Goal: Information Seeking & Learning: Compare options

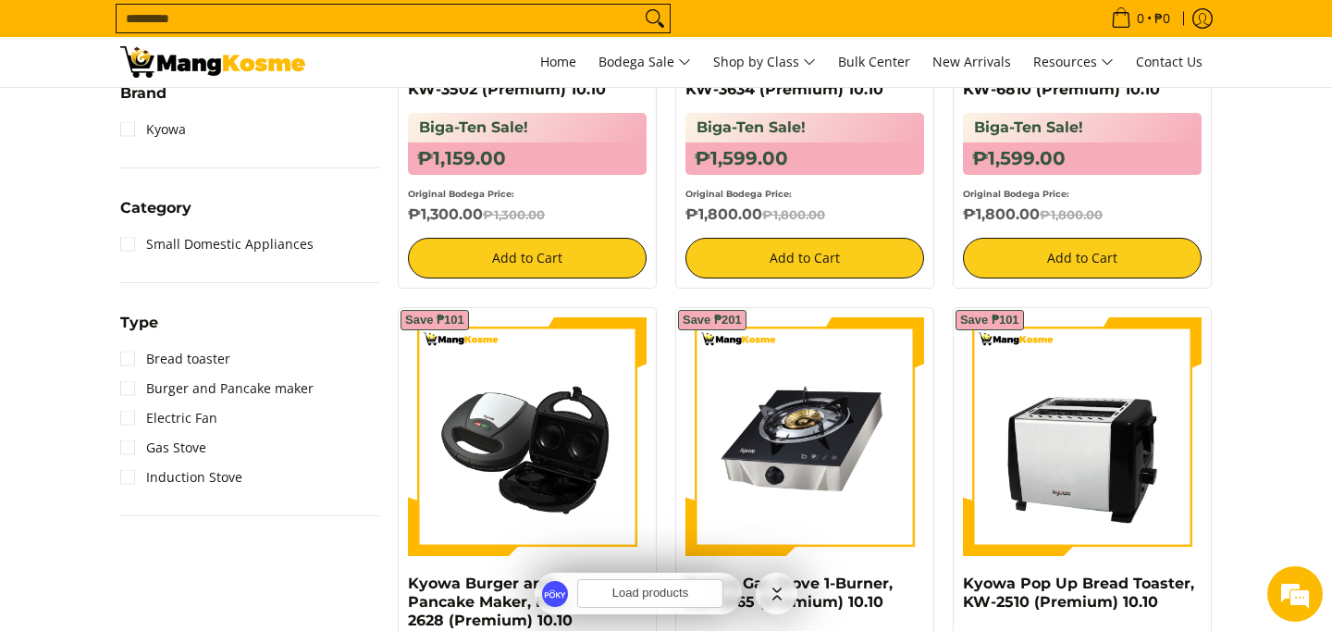
scroll to position [675, 0]
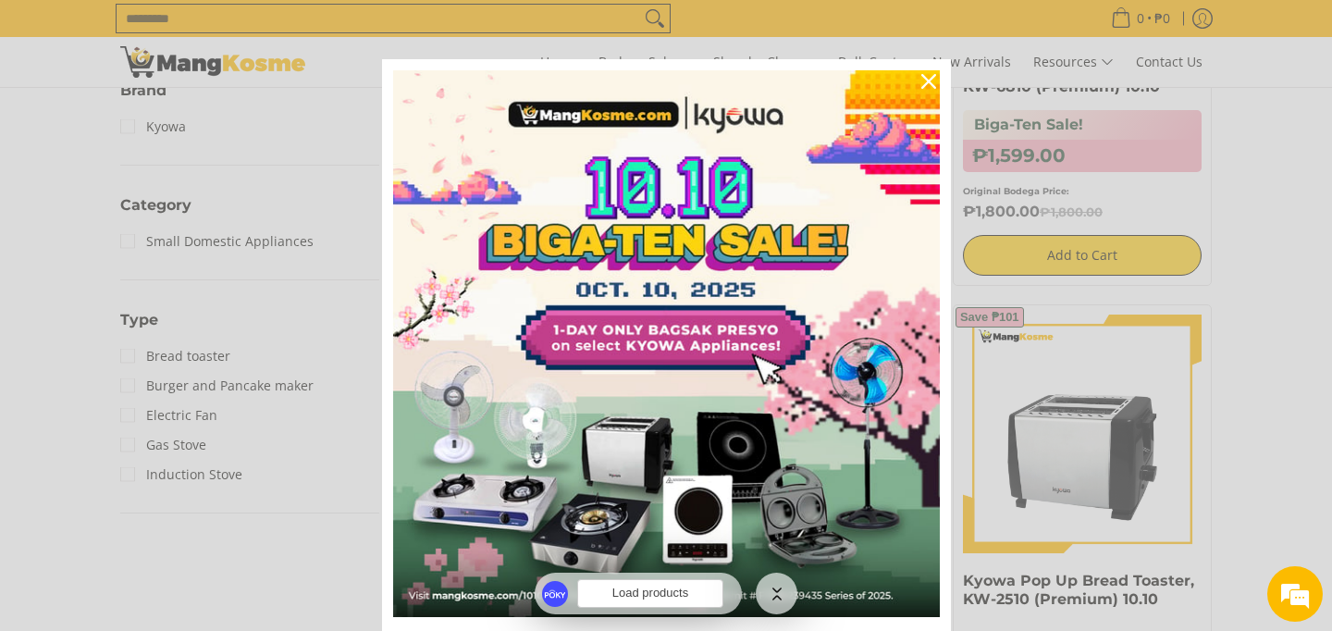
click at [1267, 314] on div "Marketing offer form" at bounding box center [666, 315] width 1332 height 631
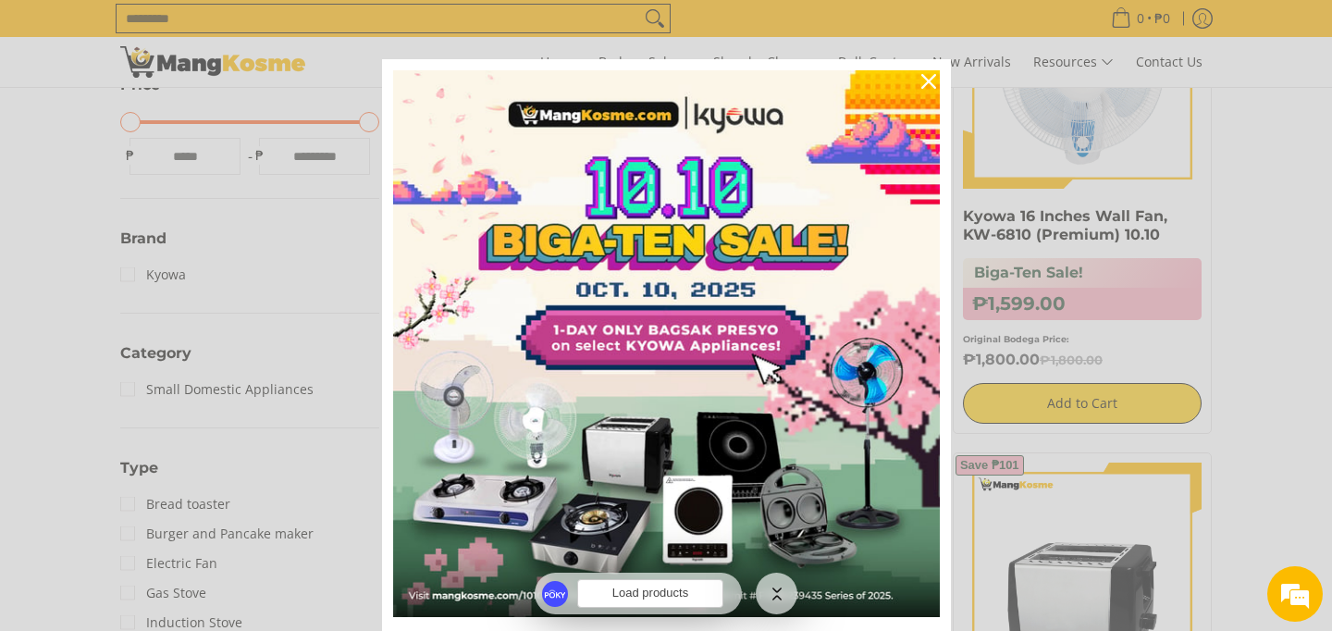
scroll to position [519, 0]
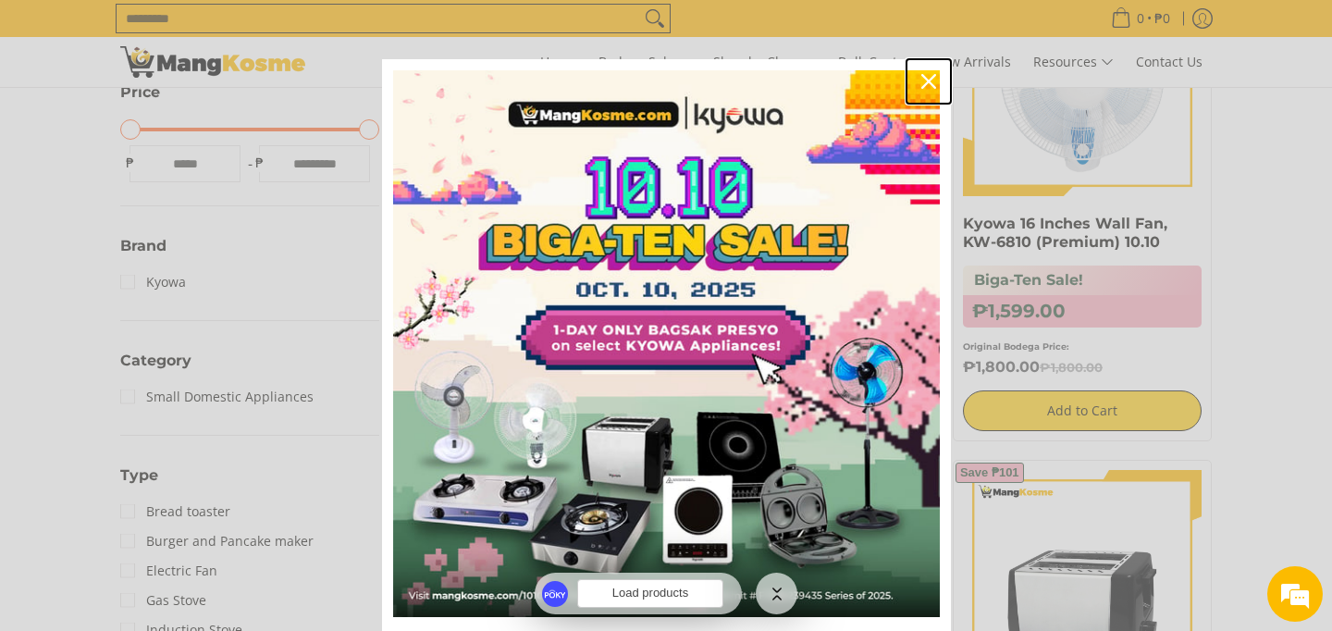
click at [922, 84] on icon "close icon" at bounding box center [929, 81] width 15 height 15
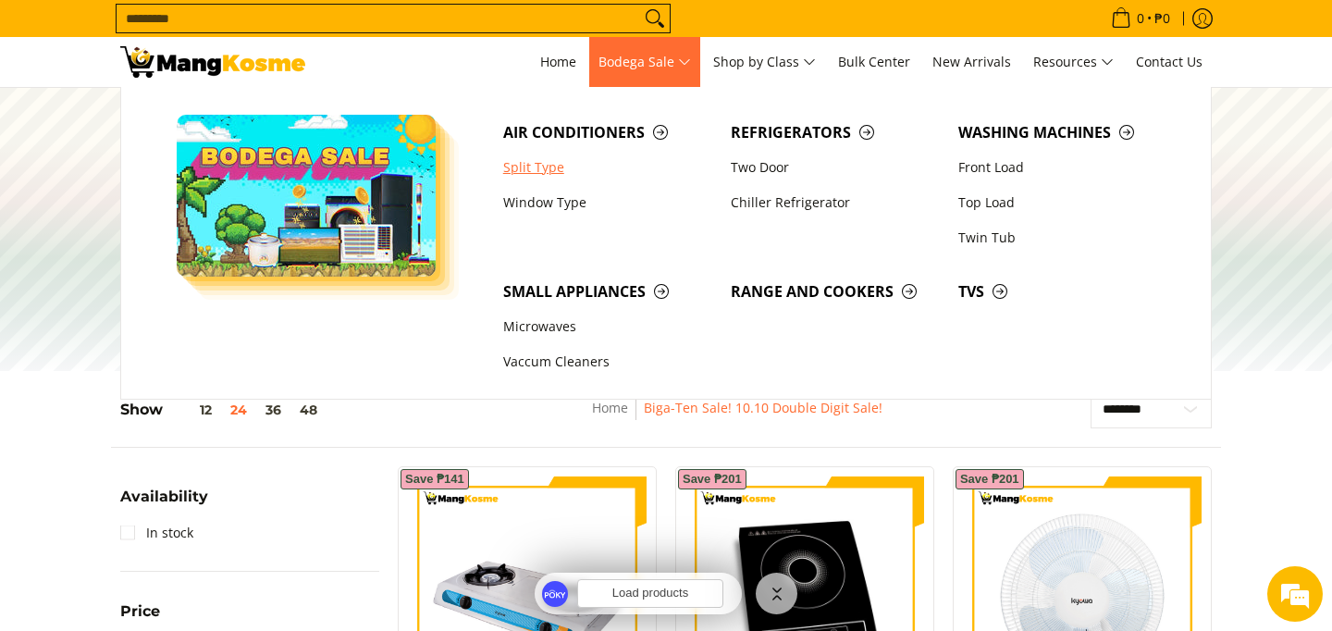
scroll to position [0, 0]
click at [567, 207] on link "Window Type" at bounding box center [608, 202] width 228 height 35
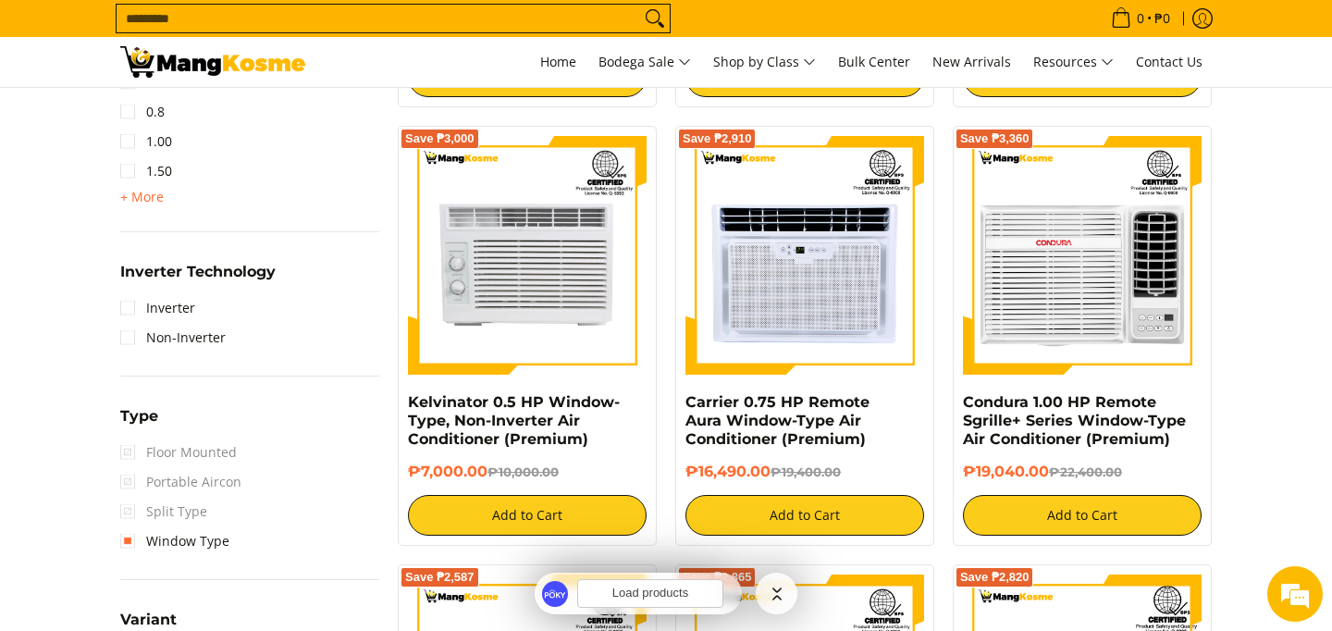
scroll to position [1221, 0]
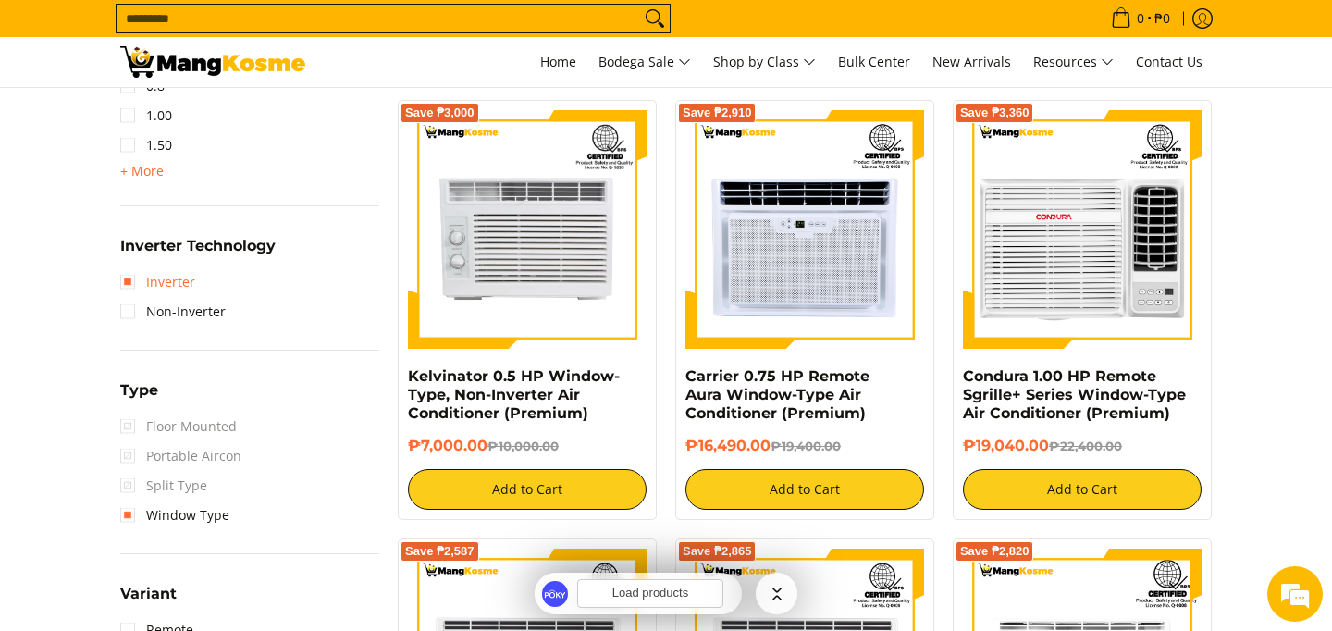
click at [167, 277] on link "Inverter" at bounding box center [157, 282] width 75 height 30
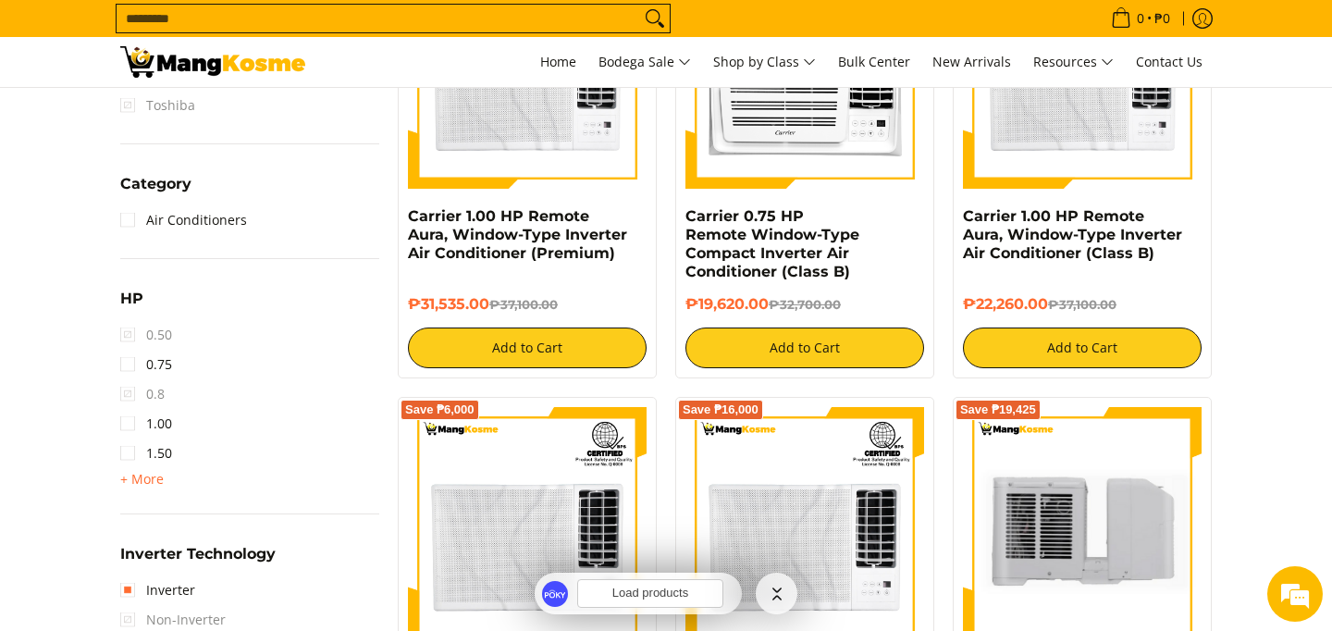
scroll to position [133, 0]
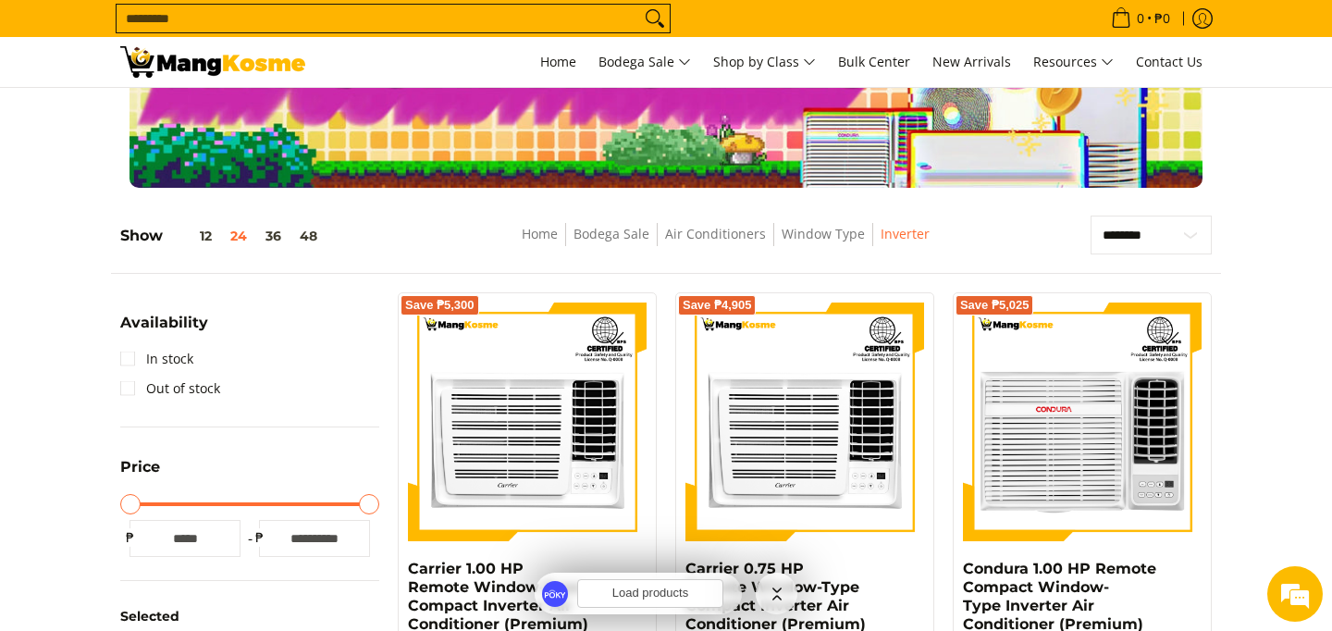
click at [565, 26] on input "Search..." at bounding box center [379, 19] width 524 height 28
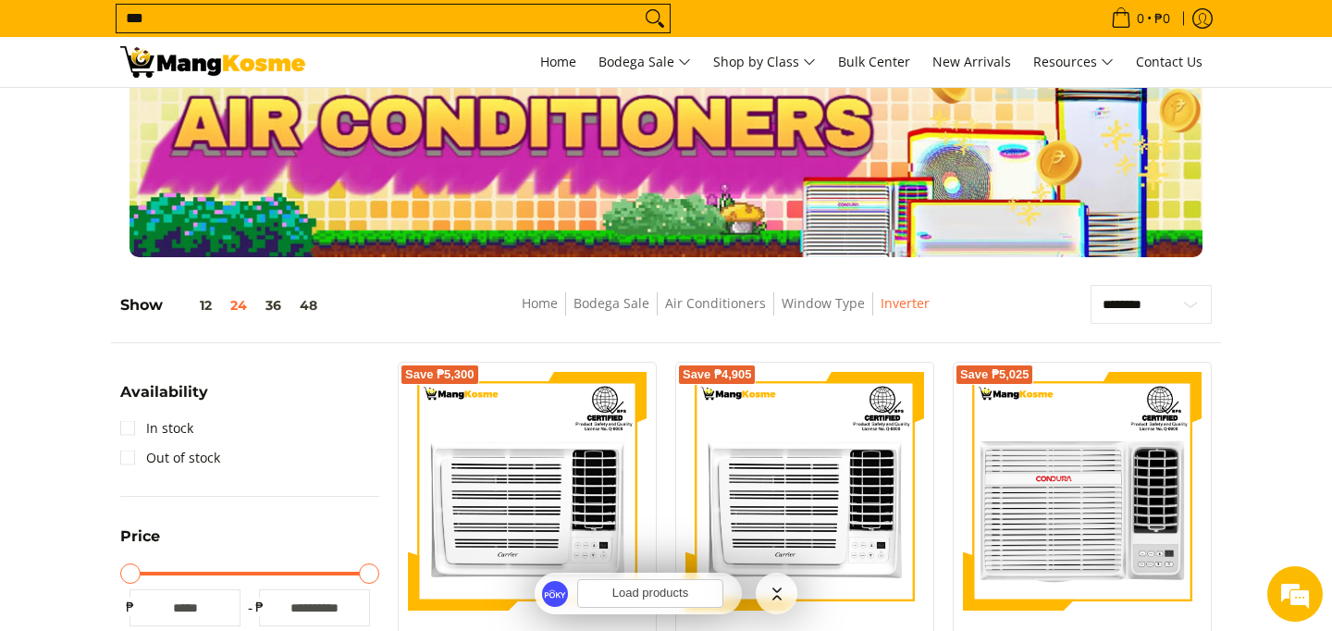
scroll to position [0, 0]
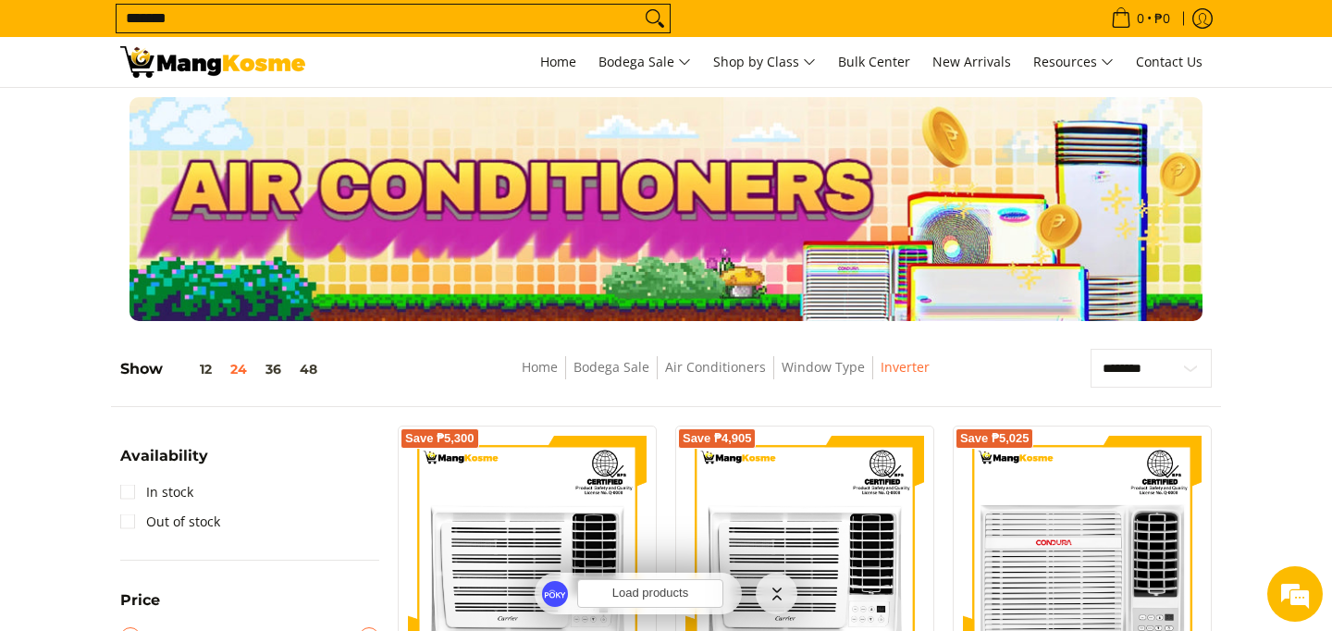
type input "*******"
click at [640, 5] on button "Search" at bounding box center [655, 19] width 30 height 28
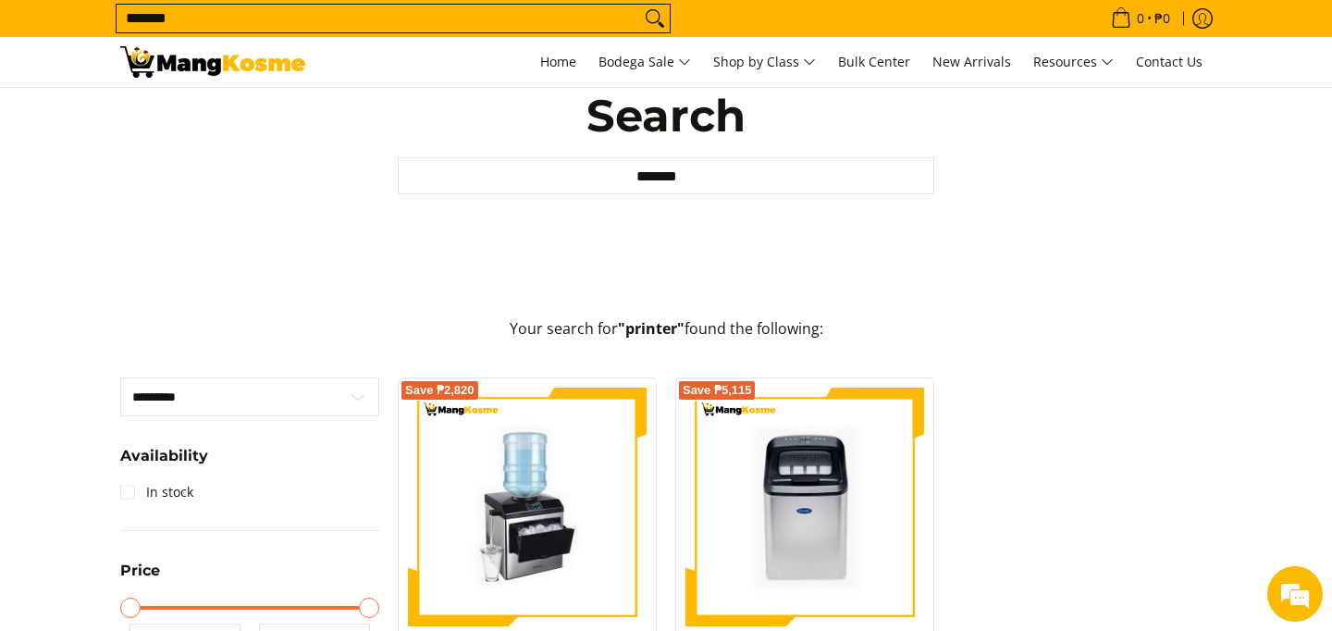
scroll to position [94, 0]
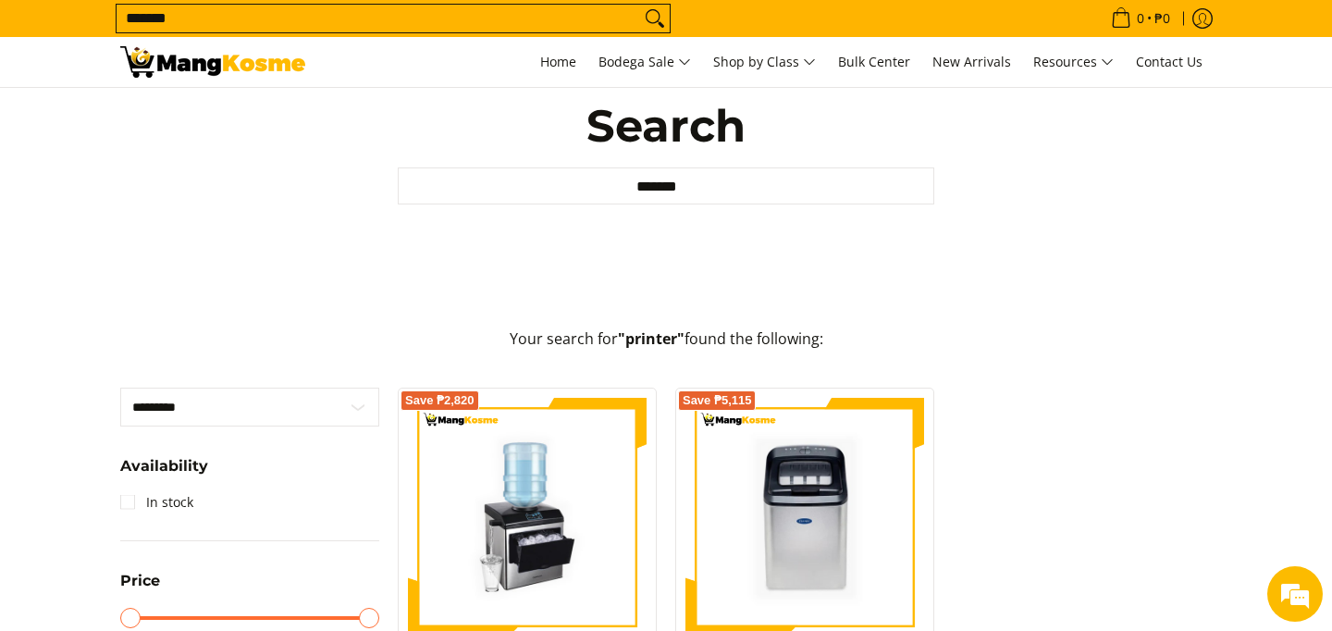
click at [228, 58] on img at bounding box center [212, 61] width 185 height 31
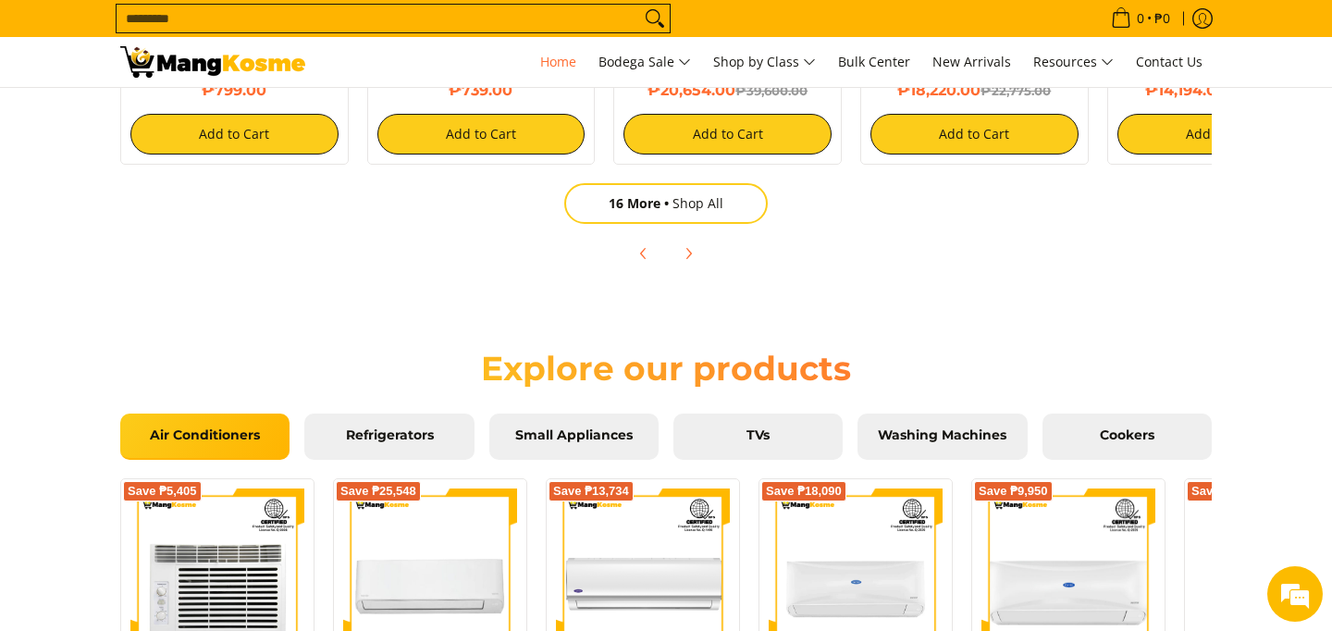
scroll to position [1573, 0]
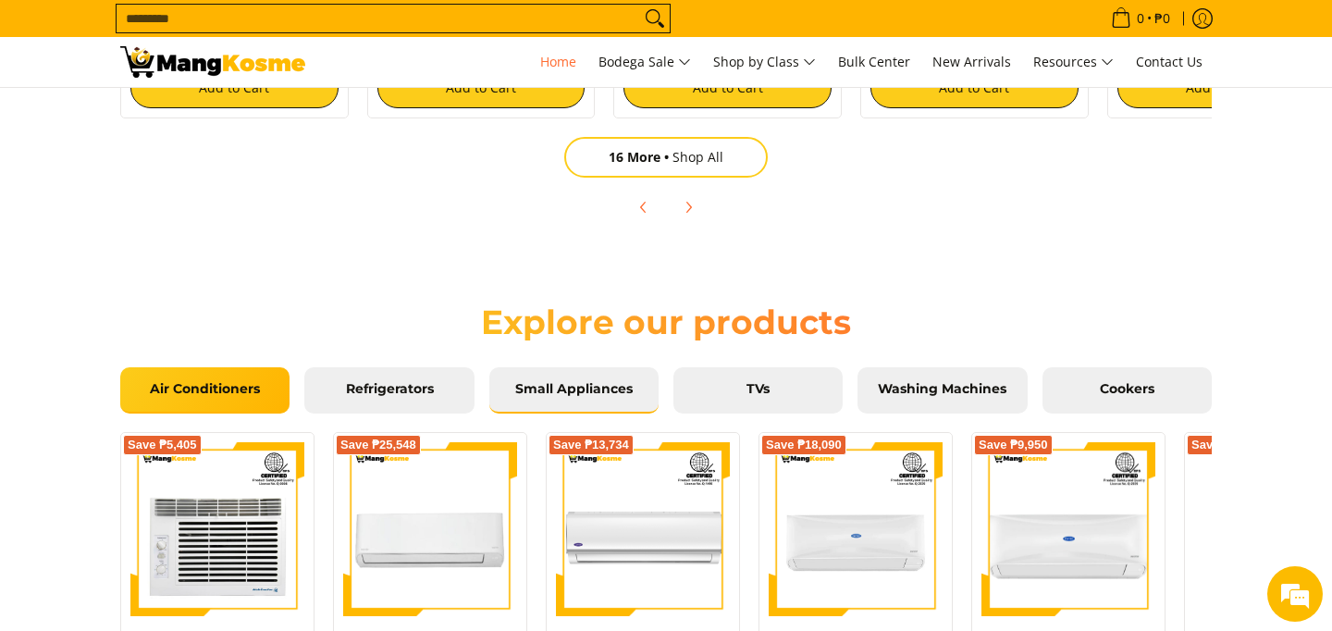
click at [571, 407] on link "Small Appliances" at bounding box center [573, 390] width 169 height 46
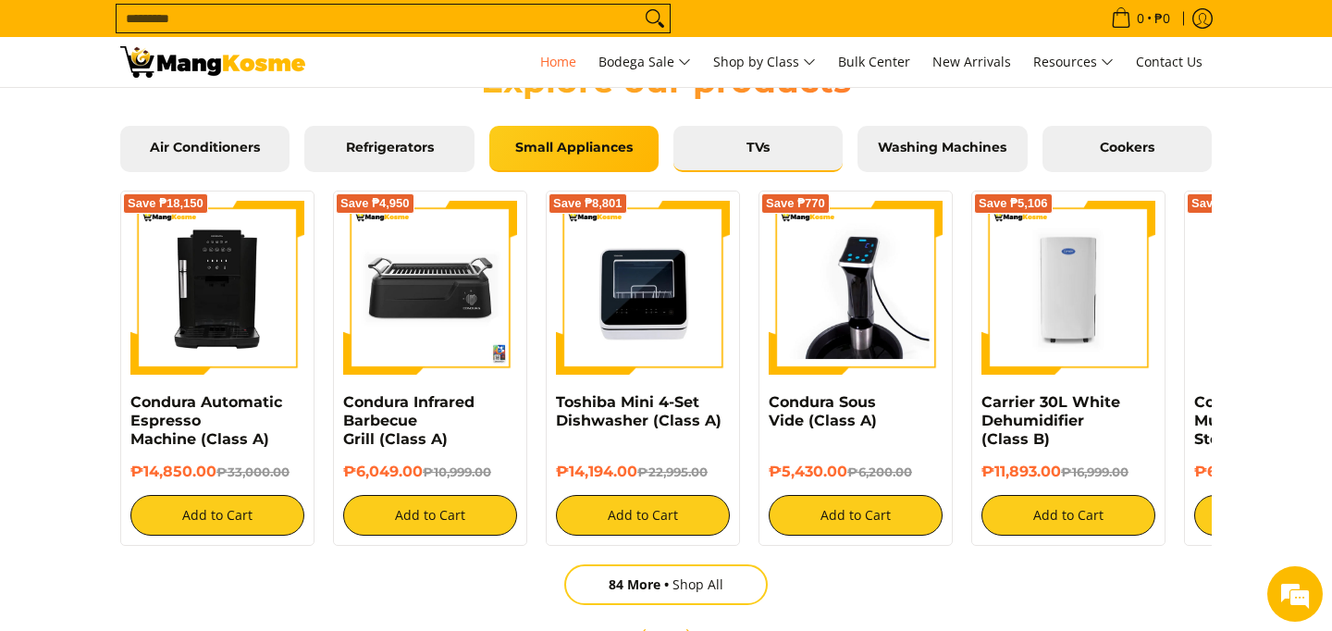
scroll to position [2058, 0]
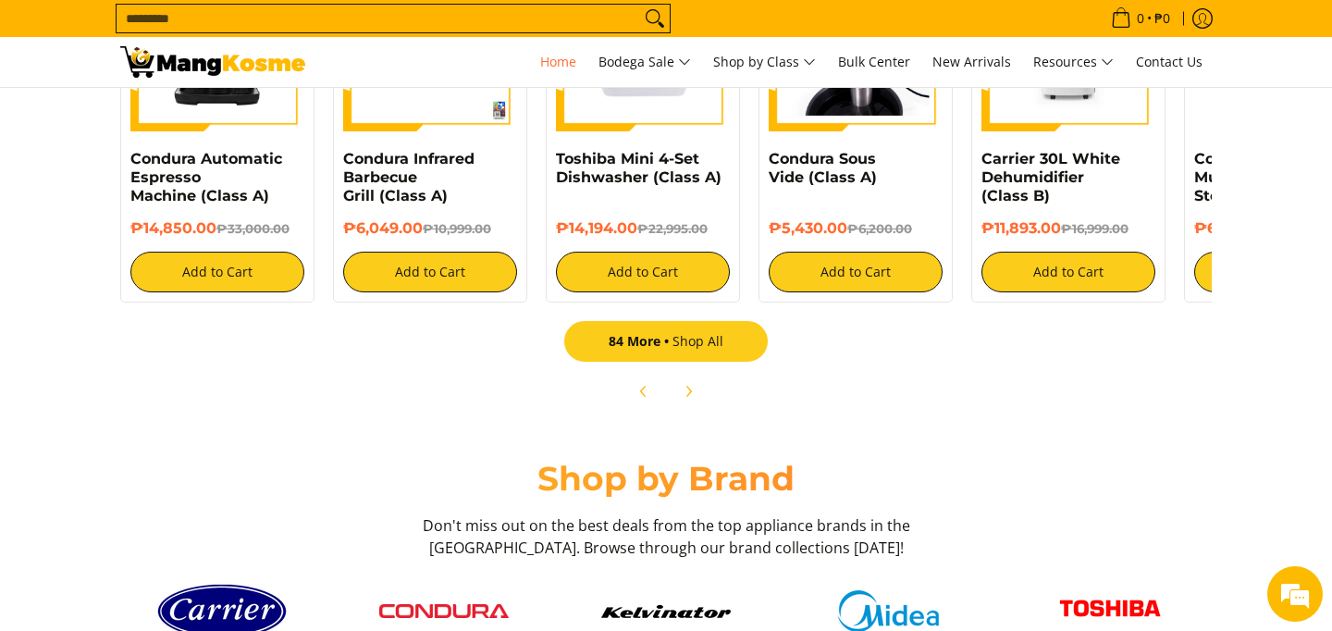
click at [718, 352] on link "84 More Shop All" at bounding box center [666, 341] width 204 height 41
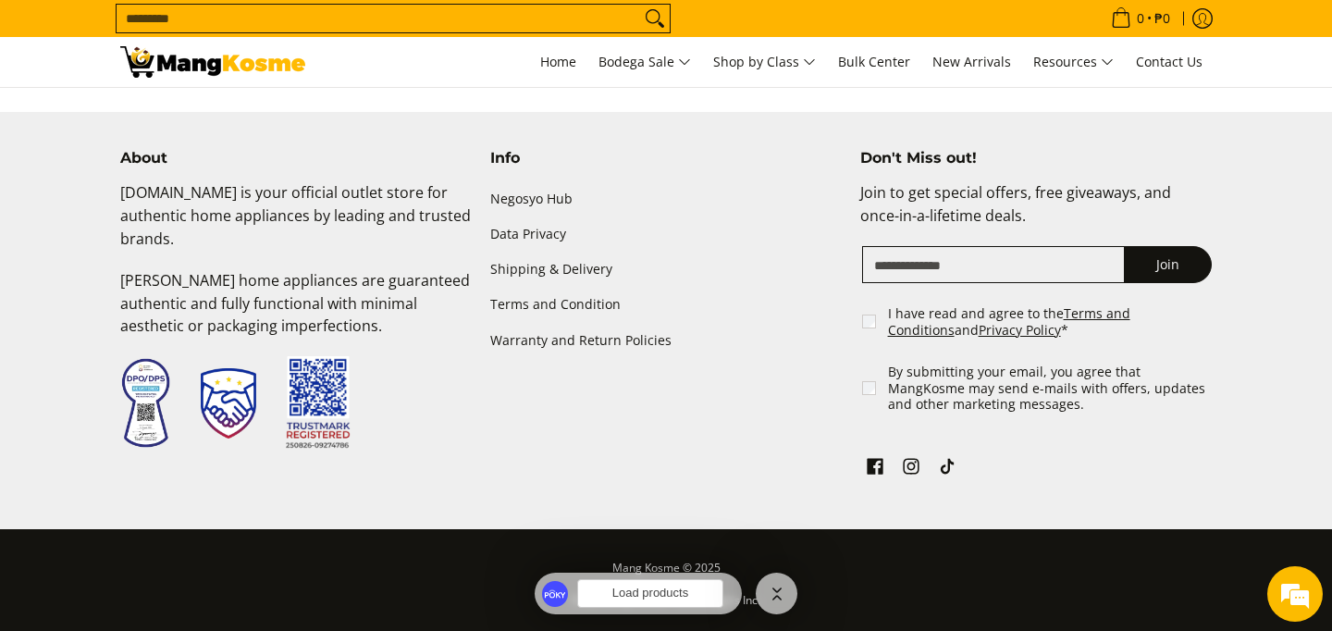
scroll to position [3455, 0]
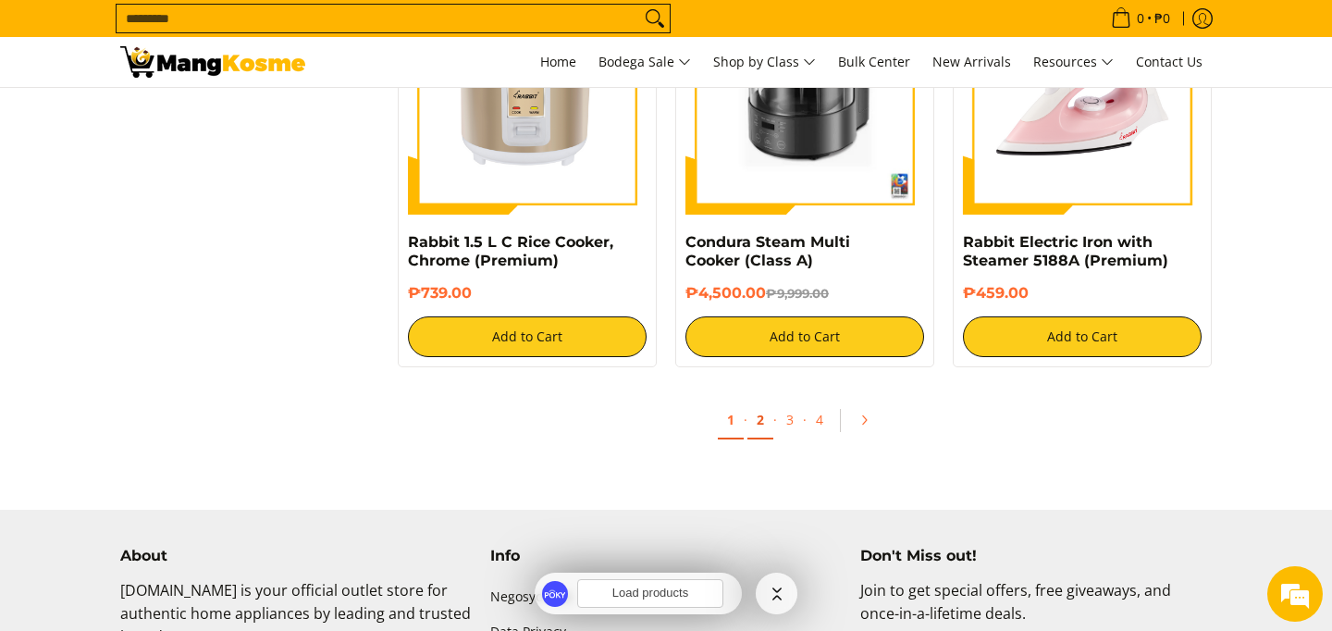
click at [749, 431] on link "2" at bounding box center [761, 421] width 26 height 38
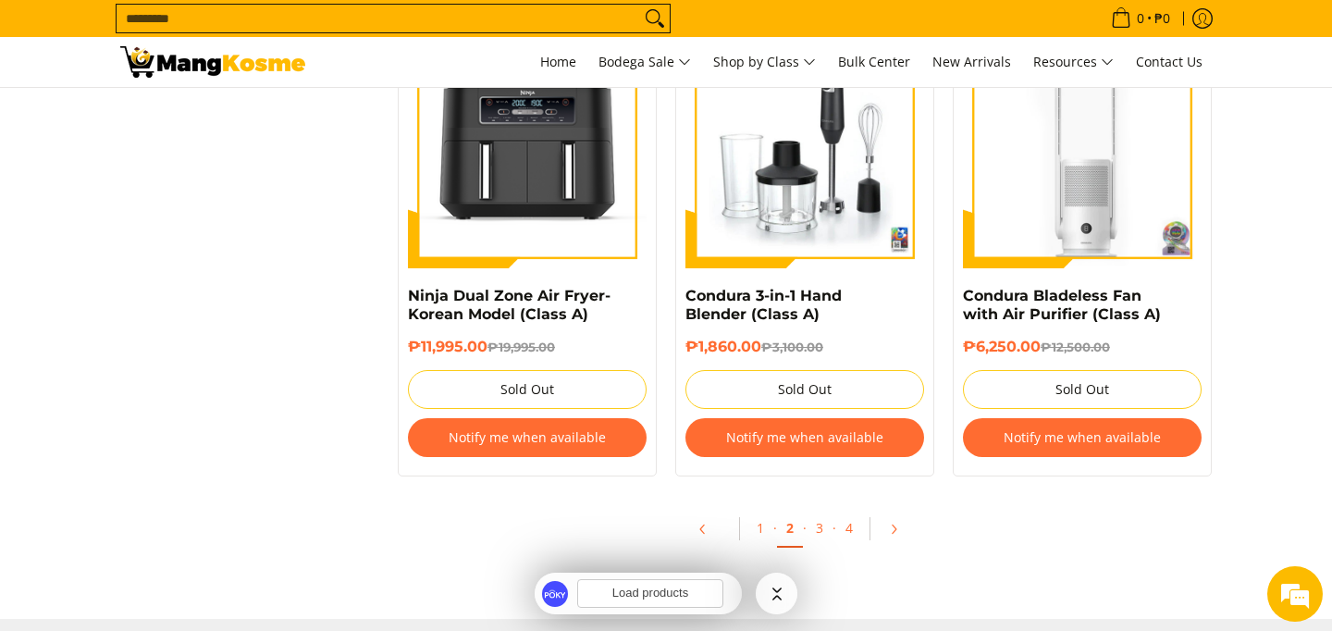
scroll to position [2606, 0]
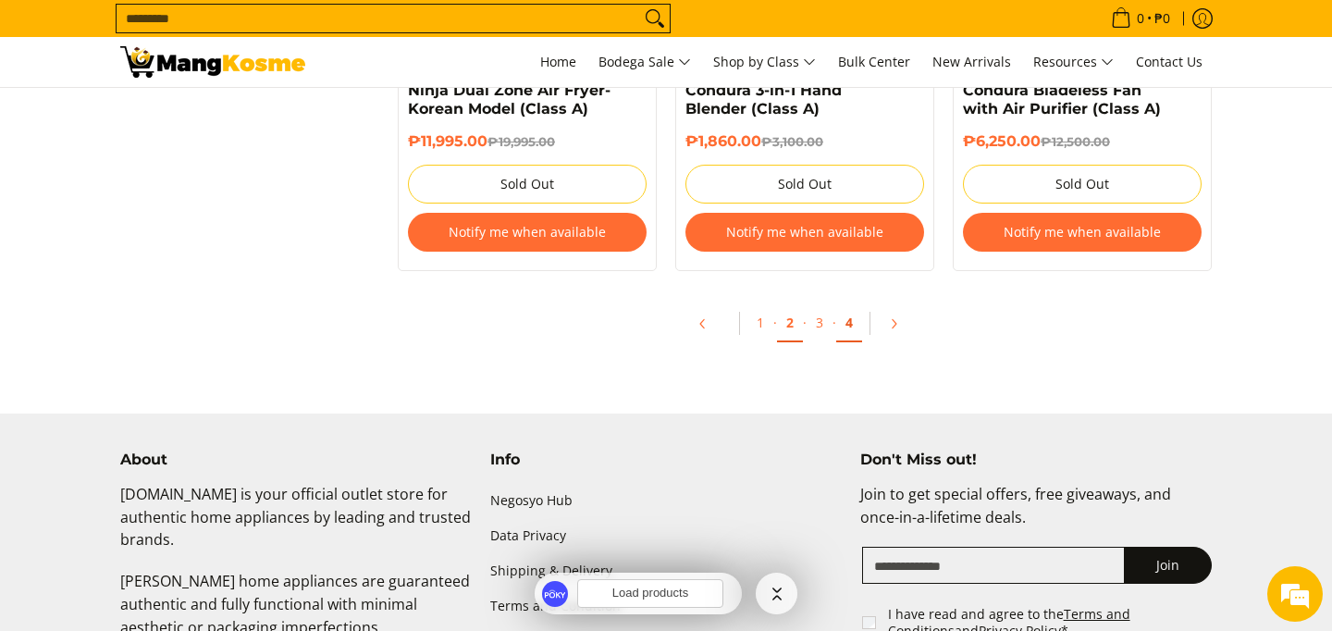
click at [847, 326] on link "4" at bounding box center [849, 323] width 26 height 38
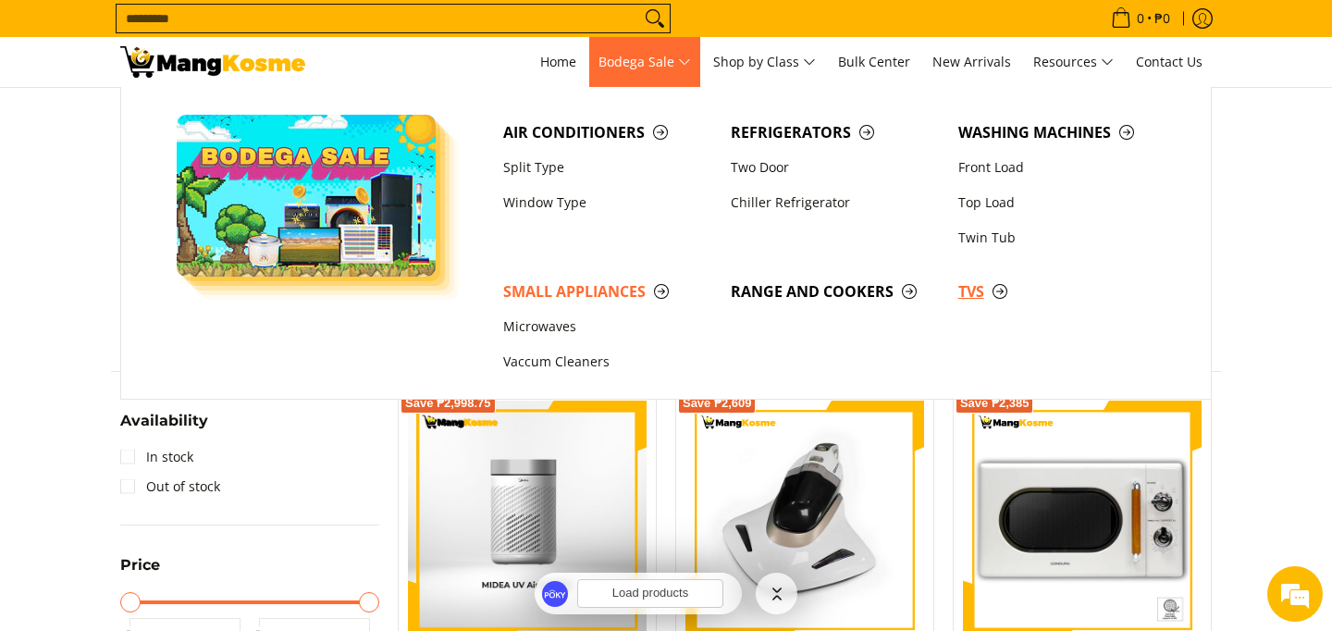
scroll to position [36, 0]
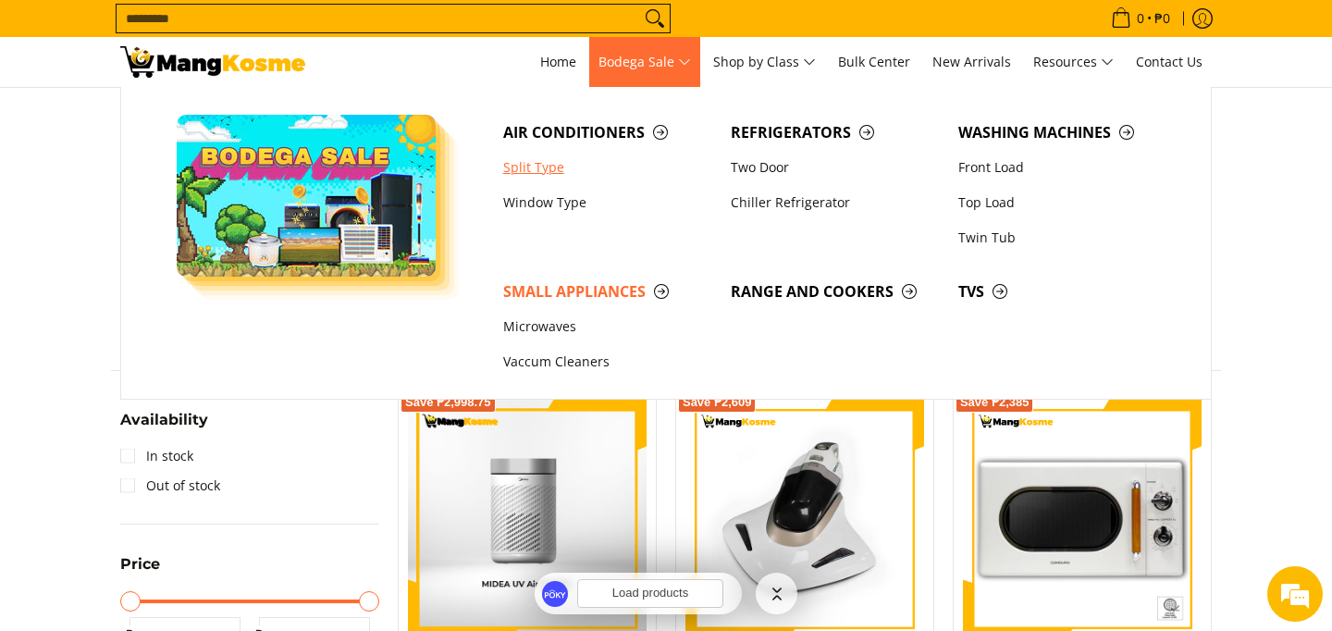
click at [526, 172] on link "Split Type" at bounding box center [608, 167] width 228 height 35
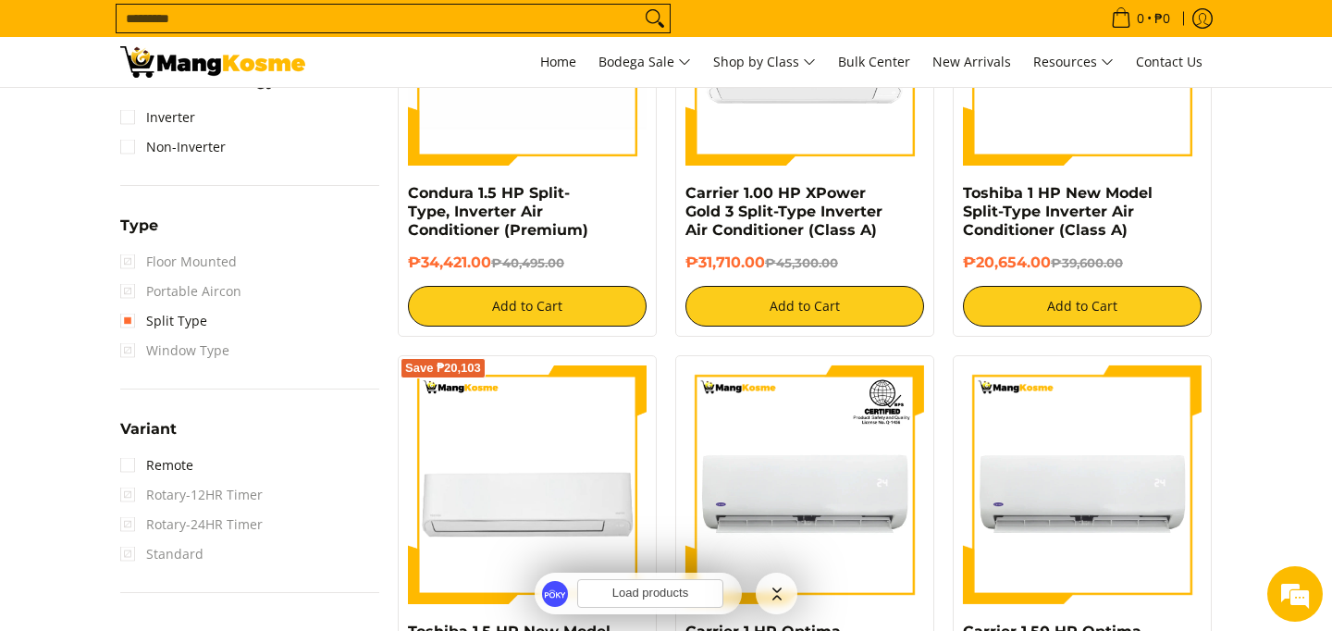
scroll to position [1537, 0]
